Goal: Transaction & Acquisition: Purchase product/service

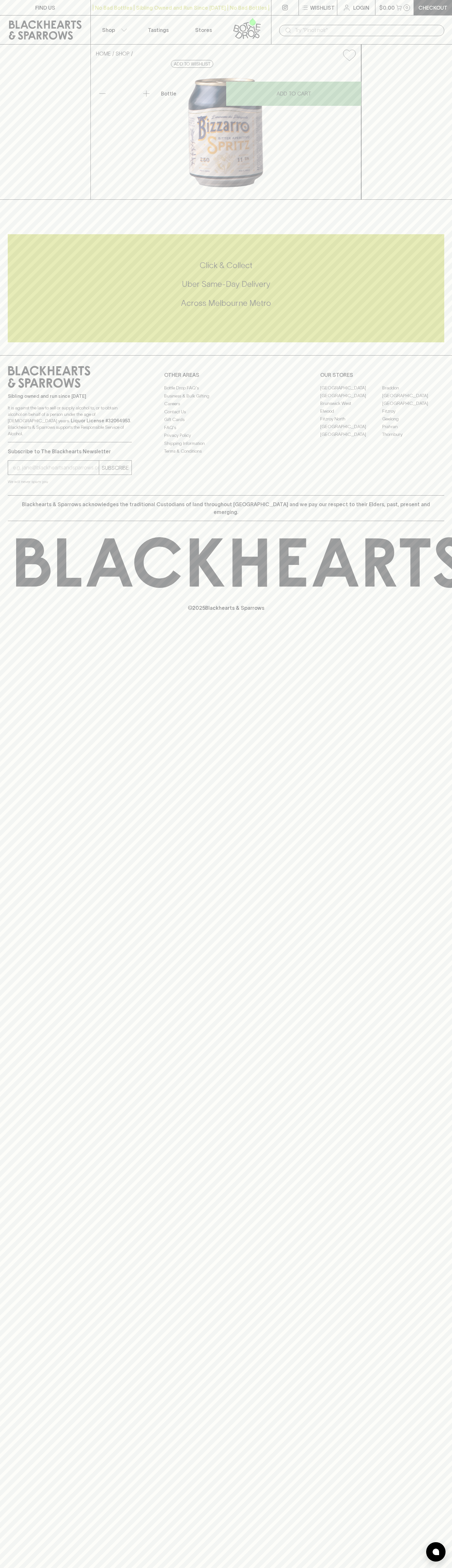
click at [323, 25] on div "​" at bounding box center [361, 30] width 165 height 12
click at [451, 866] on div "FIND US | No Bad Bottles | Sibling Owned and Run Since [DATE] | No Bad Bottles …" at bounding box center [226, 784] width 452 height 1568
click at [335, 1567] on html "FIND US | No Bad Bottles | Sibling Owned and Run Since [DATE] | No Bad Bottles …" at bounding box center [226, 784] width 452 height 1568
click at [25, 200] on div "HOME SHOP [PERSON_NAME] Spritz $8.00 Add to wishlist No Further Discounts 1 Bot…" at bounding box center [226, 122] width 452 height 155
